Goal: Task Accomplishment & Management: Complete application form

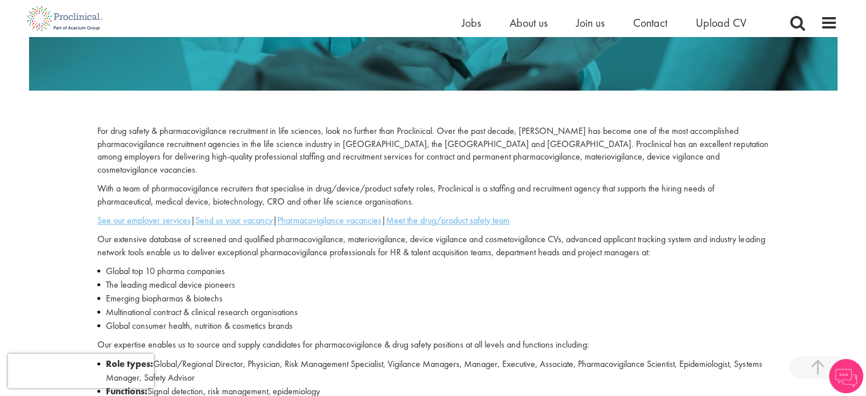
scroll to position [280, 0]
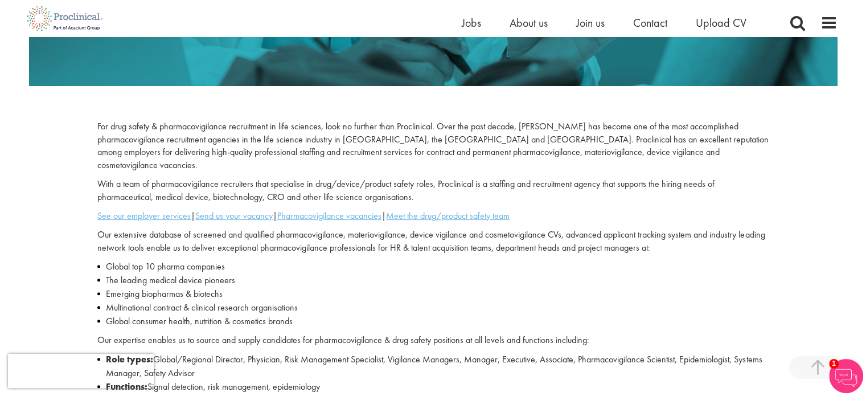
click at [149, 301] on li "Multinational contract & clinical research organisations" at bounding box center [432, 308] width 671 height 14
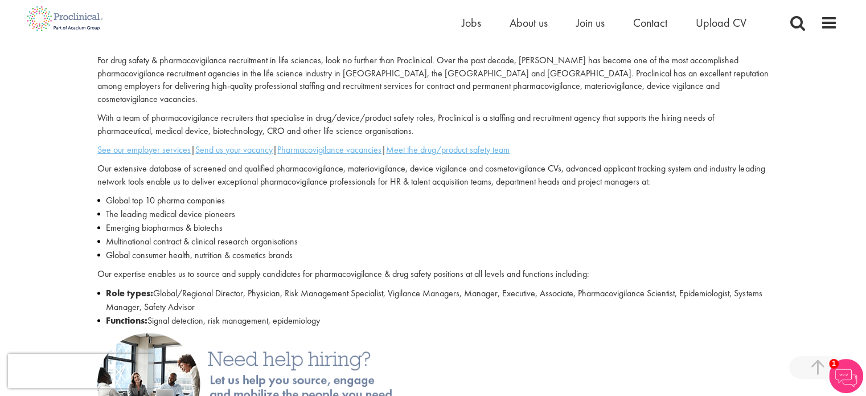
scroll to position [342, 0]
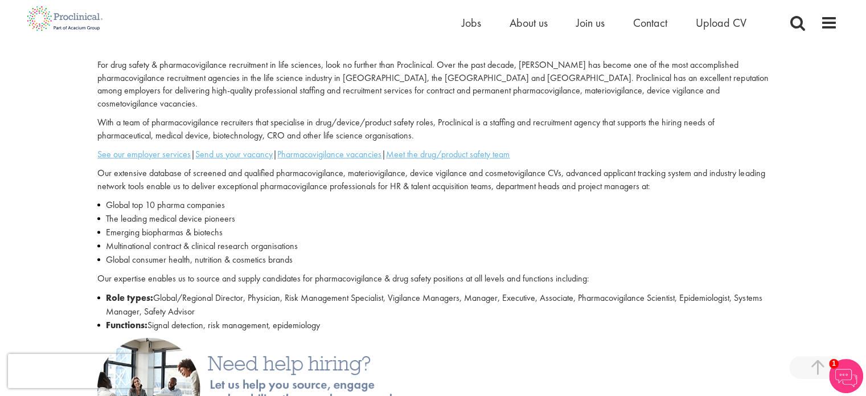
click at [342, 149] on div "For drug safety & pharmacovigilance recruitment in life sciences, look no furth…" at bounding box center [433, 198] width 688 height 279
click at [343, 148] on u "Pharmacovigilance vacancies" at bounding box center [329, 154] width 104 height 12
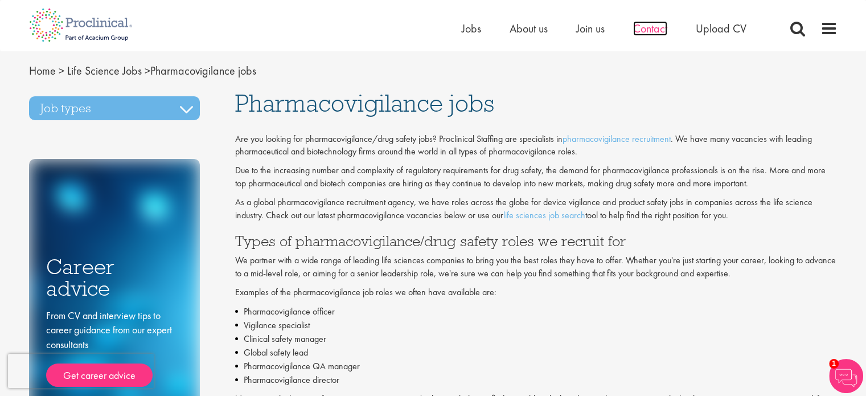
click at [640, 34] on span "Contact" at bounding box center [650, 28] width 34 height 15
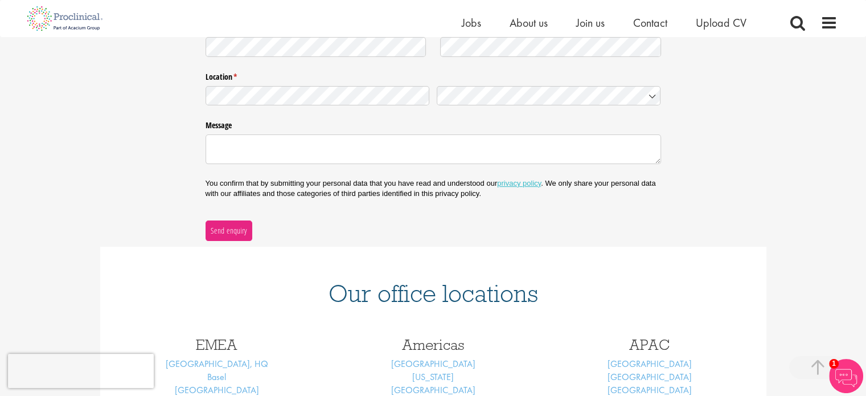
scroll to position [255, 0]
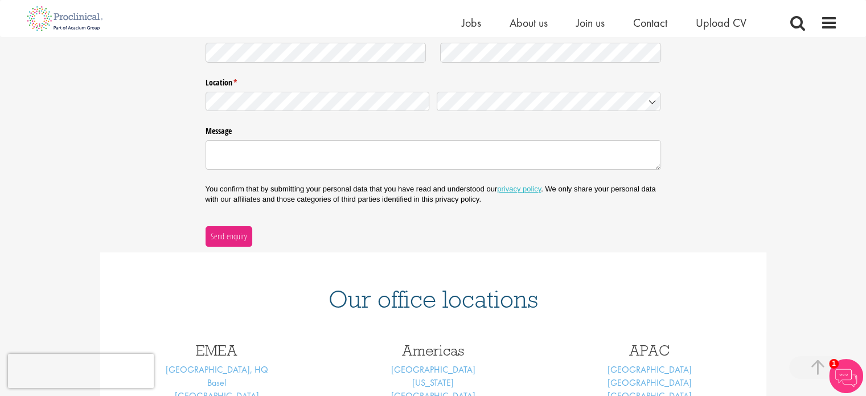
click at [727, 13] on div "Home Jobs About us Join us Contact Upload CV" at bounding box center [429, 18] width 817 height 37
drag, startPoint x: 728, startPoint y: 16, endPoint x: 729, endPoint y: 28, distance: 12.6
click at [729, 28] on span "Upload CV" at bounding box center [721, 22] width 51 height 15
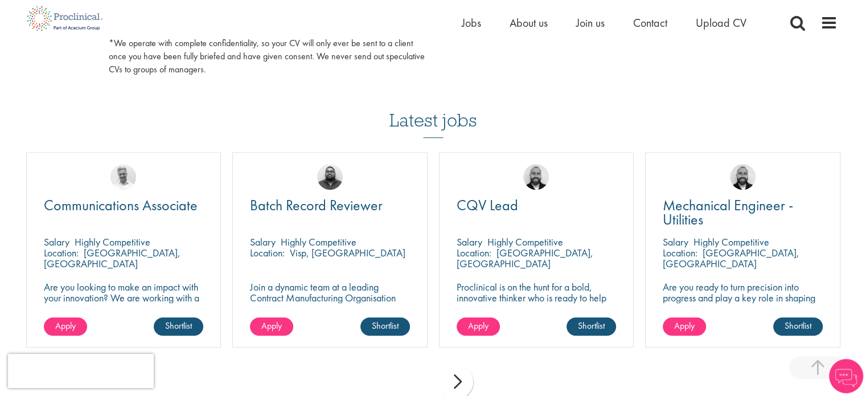
scroll to position [720, 0]
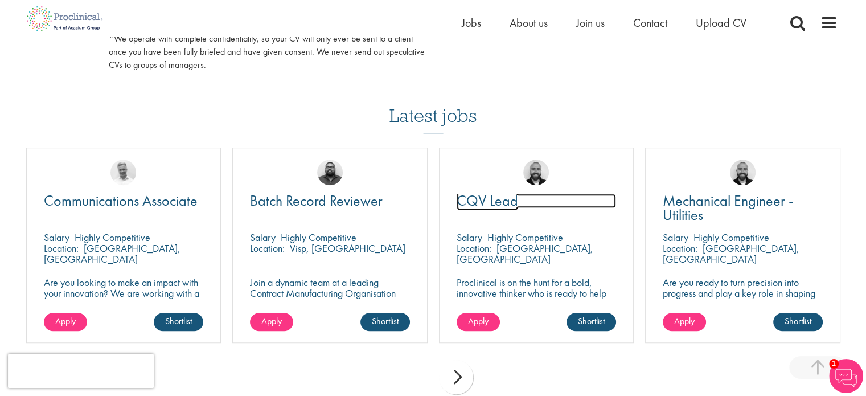
drag, startPoint x: 502, startPoint y: 198, endPoint x: 716, endPoint y: 364, distance: 271.2
drag, startPoint x: 716, startPoint y: 364, endPoint x: 793, endPoint y: 68, distance: 305.8
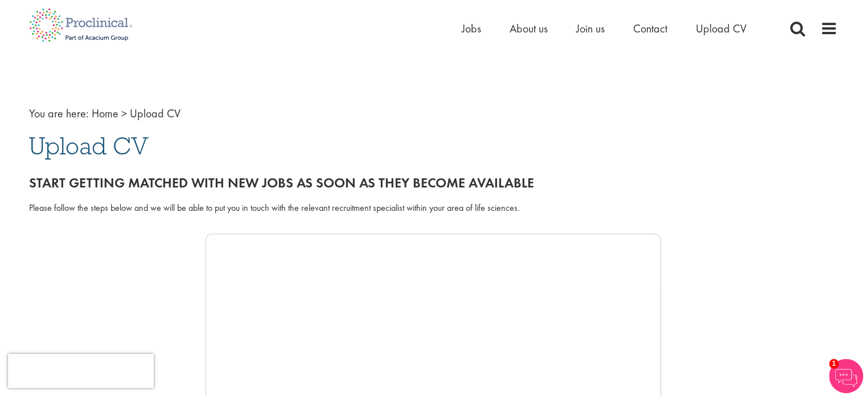
scroll to position [0, 0]
